Goal: Task Accomplishment & Management: Complete application form

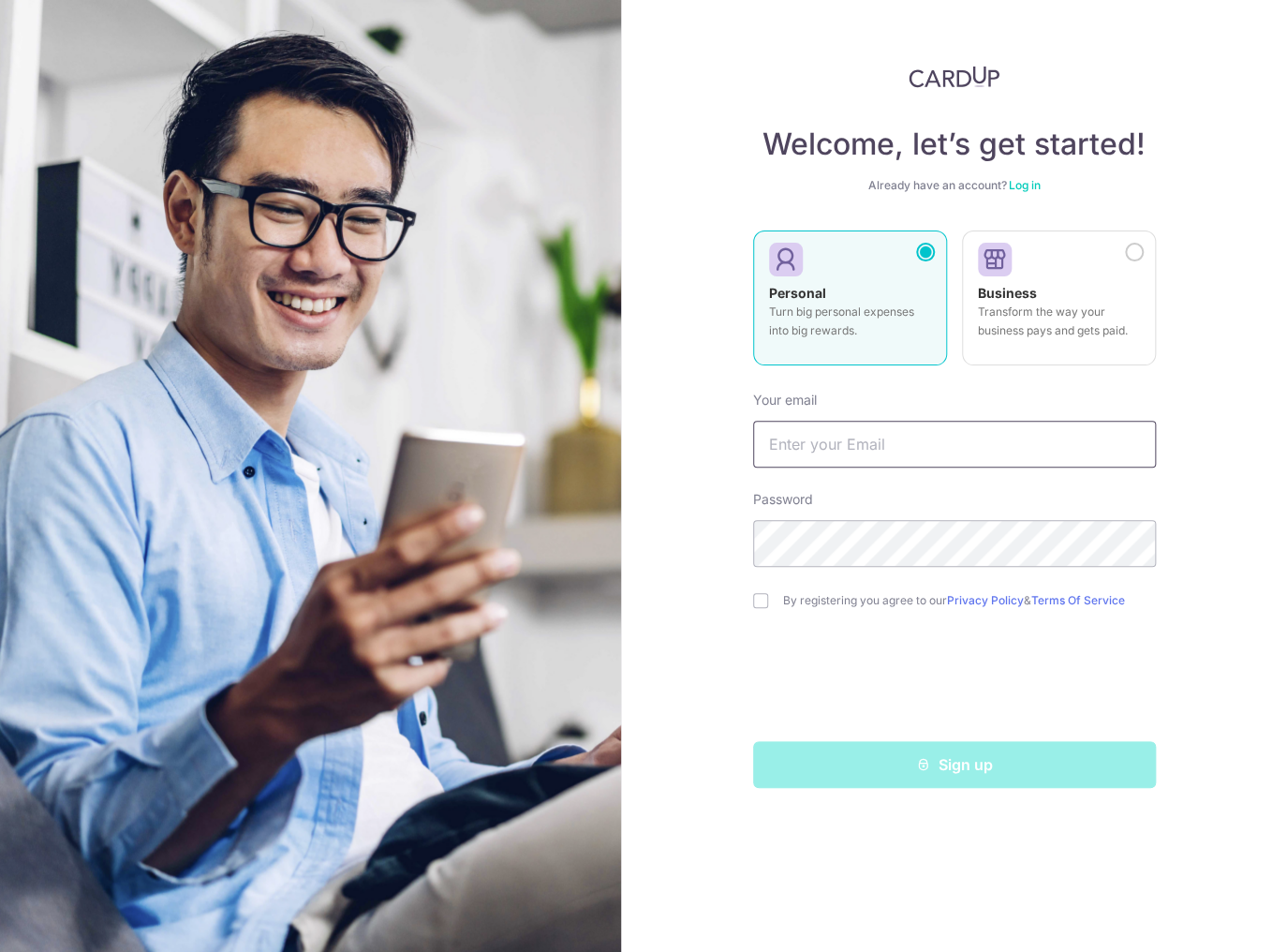
click at [840, 444] on input "text" at bounding box center [955, 444] width 403 height 47
type input "[EMAIL_ADDRESS][DOMAIN_NAME]"
click at [767, 601] on input "checkbox" at bounding box center [761, 601] width 15 height 15
checkbox input "true"
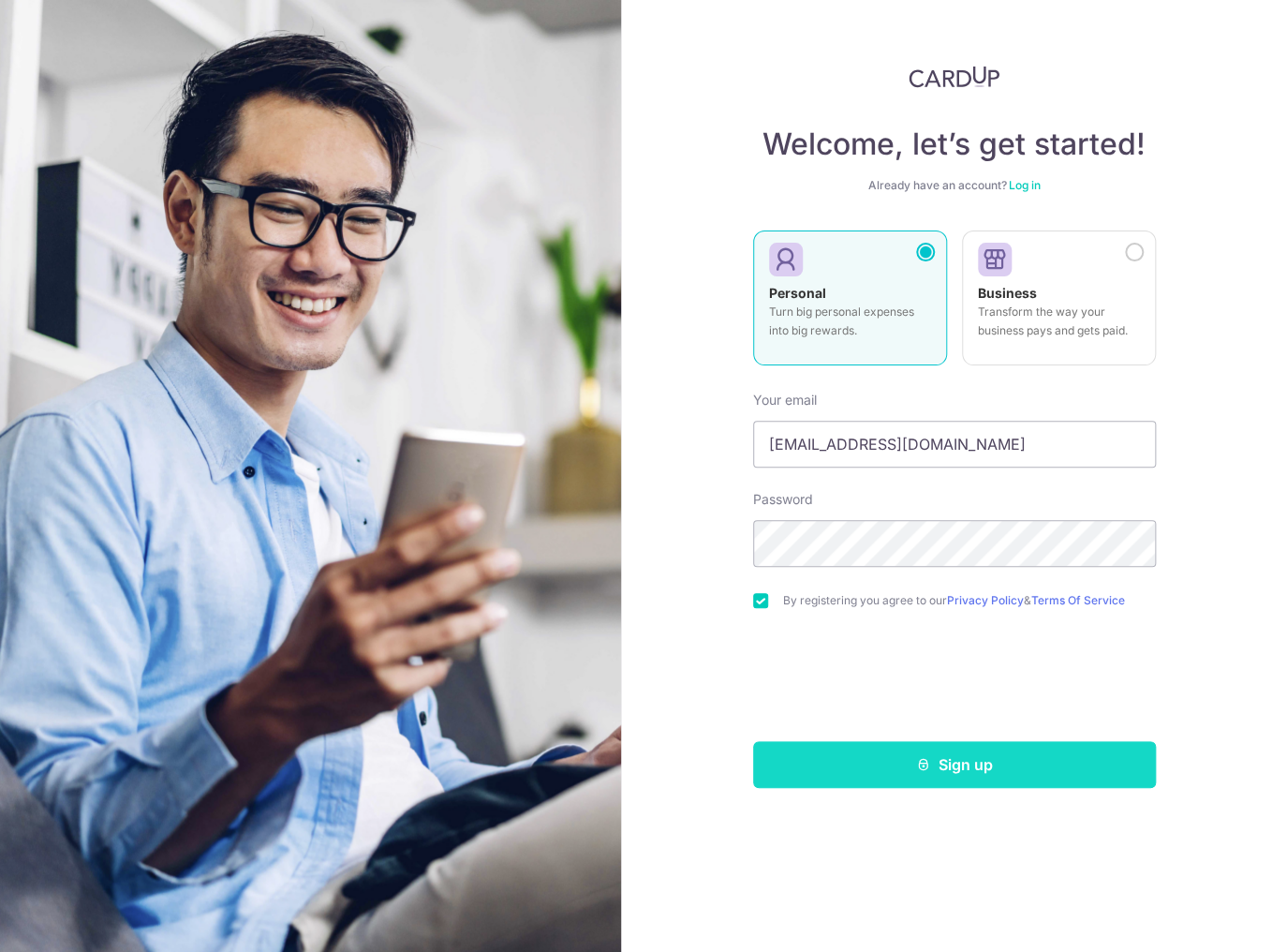
click at [841, 755] on button "Sign up" at bounding box center [955, 765] width 403 height 47
